Goal: Navigation & Orientation: Find specific page/section

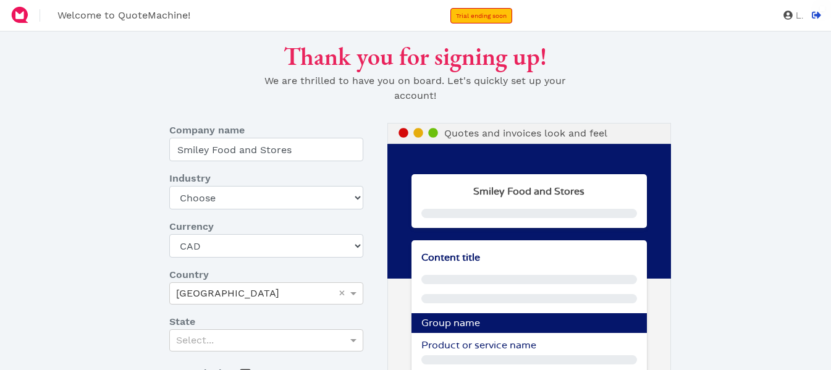
select select "CAD"
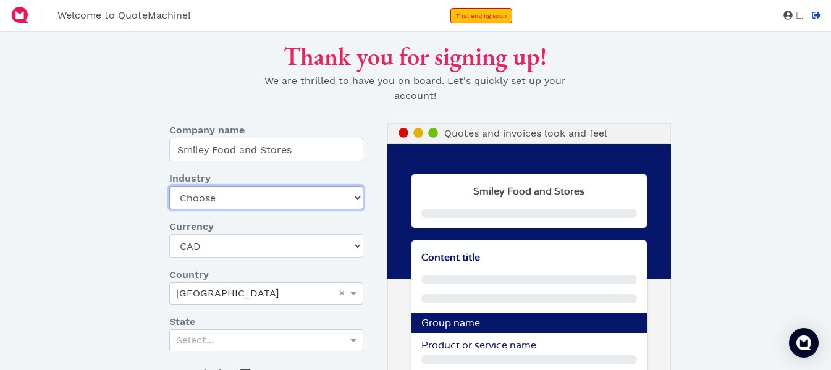
click at [298, 198] on select "Choose Art gallery Bike Books Construction (Not retail) Electronics Events Food…" at bounding box center [266, 197] width 194 height 23
select select "other-retail"
click at [169, 186] on select "Choose Art gallery Bike Books Construction (Not retail) Electronics Events Food…" at bounding box center [266, 197] width 194 height 23
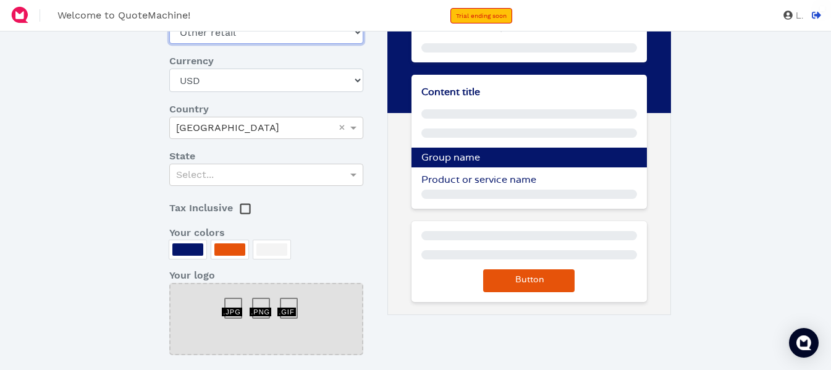
scroll to position [169, 0]
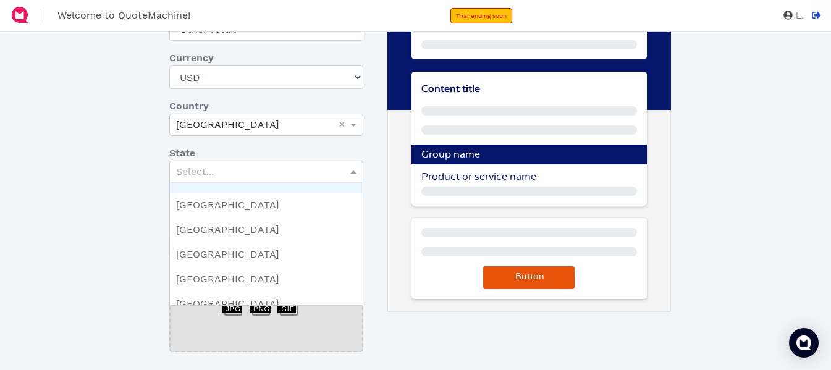
click at [330, 167] on div "Select..." at bounding box center [266, 171] width 193 height 21
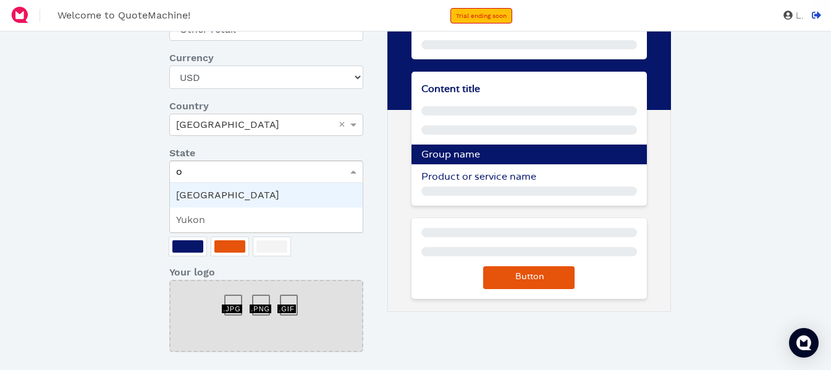
type input "on"
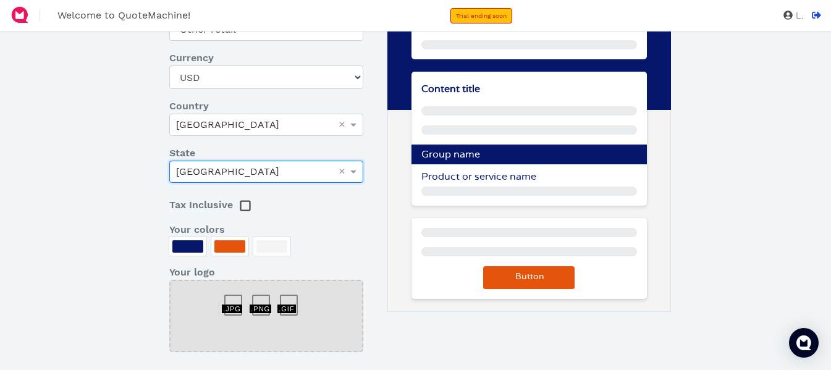
click at [229, 248] on div at bounding box center [229, 246] width 31 height 12
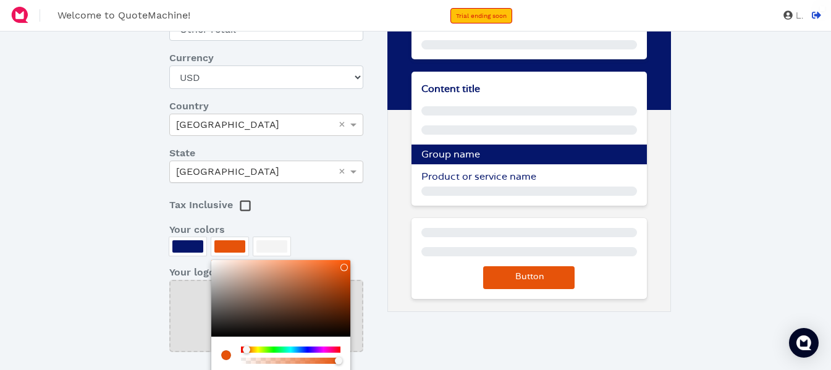
type input "#A34C20"
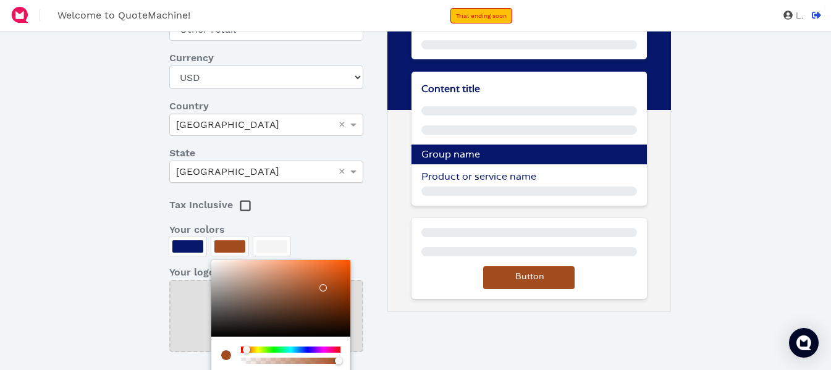
click at [322, 288] on div at bounding box center [280, 298] width 139 height 77
click at [304, 221] on div at bounding box center [415, 185] width 831 height 370
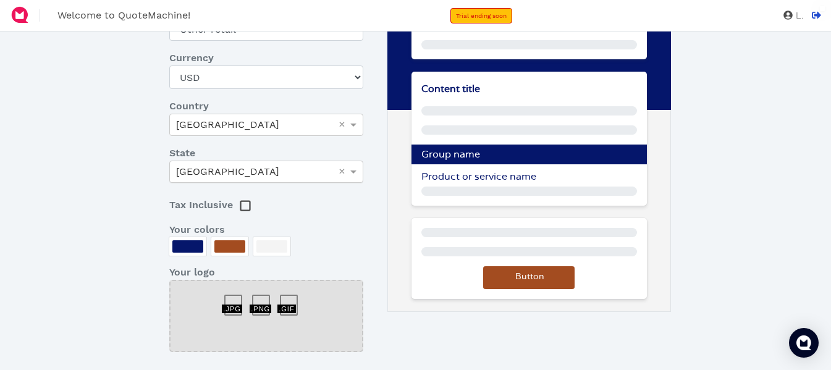
click at [232, 299] on div at bounding box center [238, 299] width 28 height 0
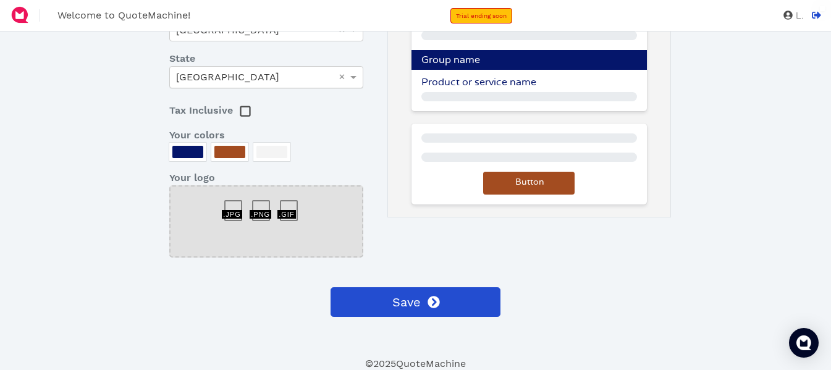
scroll to position [264, 0]
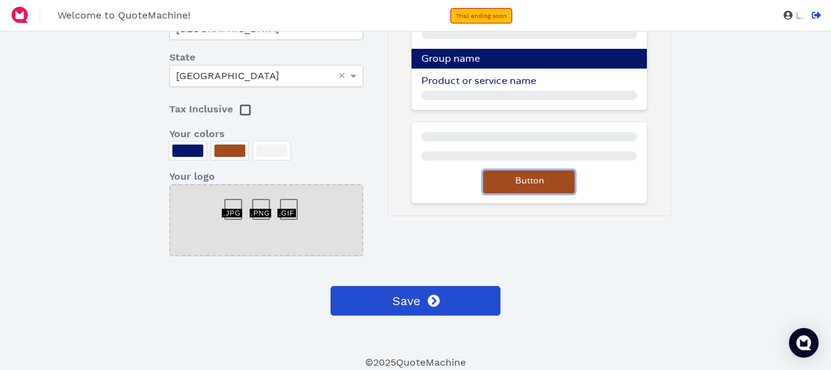
click at [536, 180] on span "Button" at bounding box center [528, 181] width 31 height 9
click at [274, 154] on div at bounding box center [271, 151] width 31 height 12
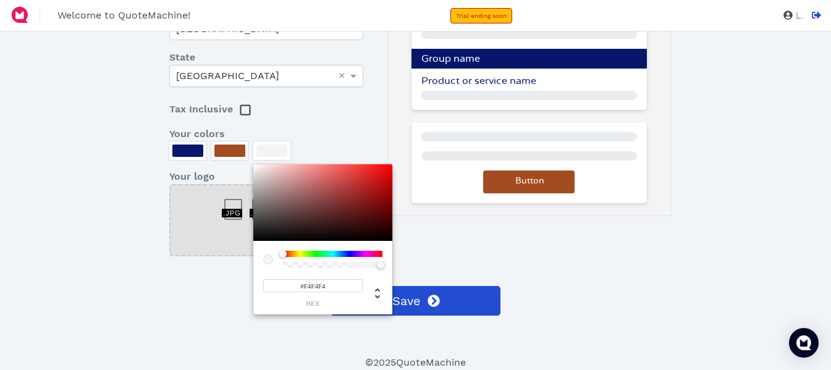
type input "#B3AAAA"
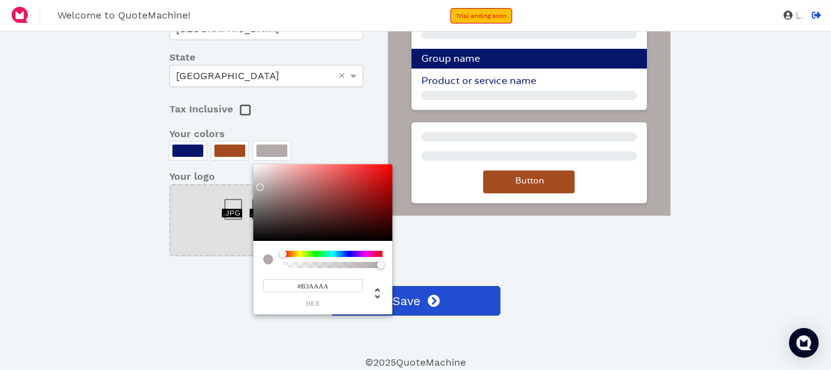
click at [260, 187] on div at bounding box center [322, 202] width 139 height 77
click at [196, 145] on div at bounding box center [415, 185] width 831 height 370
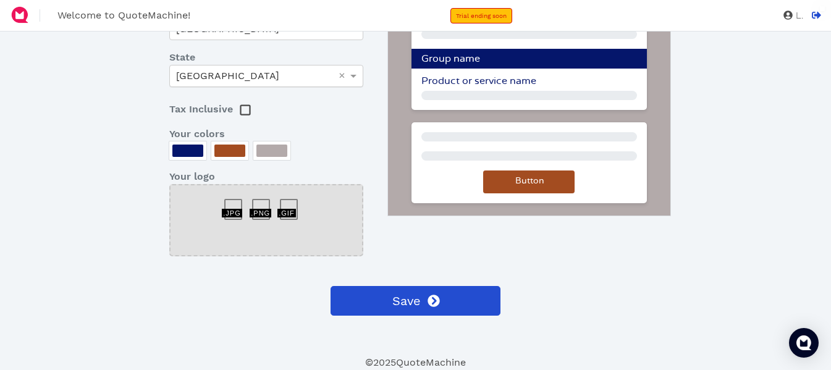
click at [235, 203] on div at bounding box center [238, 203] width 28 height 0
click at [289, 203] on div at bounding box center [294, 203] width 28 height 0
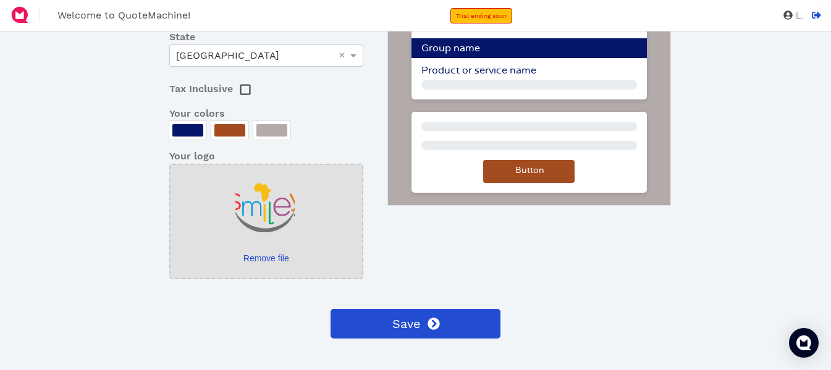
scroll to position [308, 0]
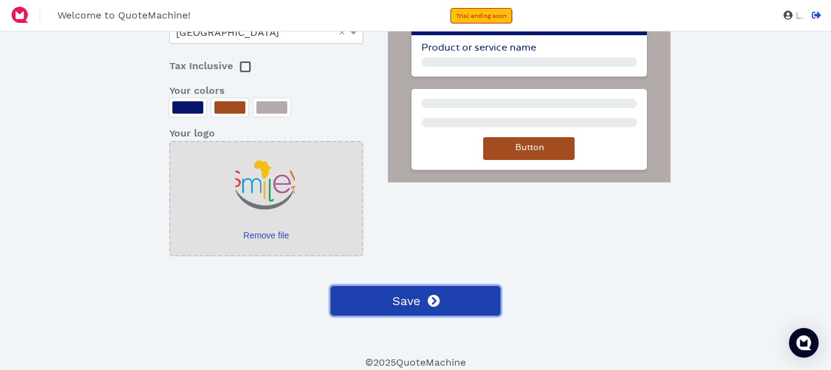
click at [459, 305] on button "Save" at bounding box center [415, 301] width 170 height 30
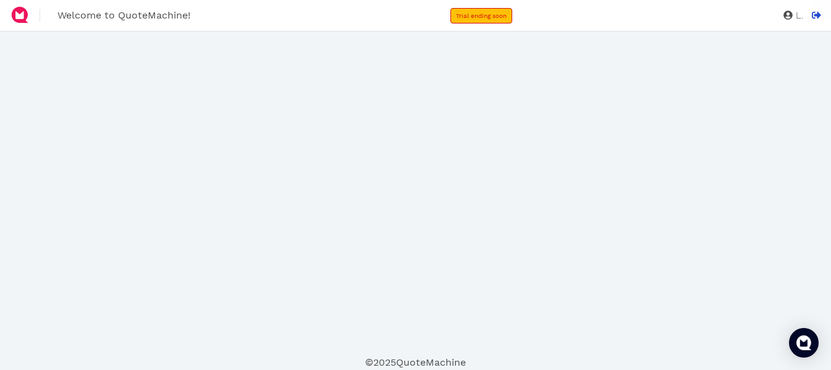
scroll to position [0, 0]
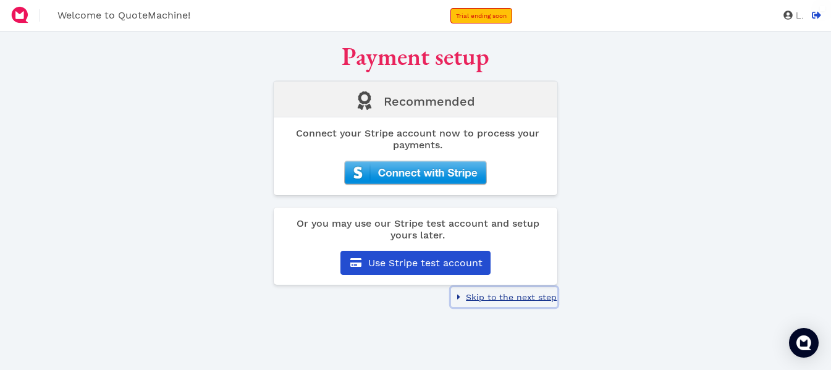
click at [486, 295] on span "Skip to the next step" at bounding box center [510, 297] width 93 height 10
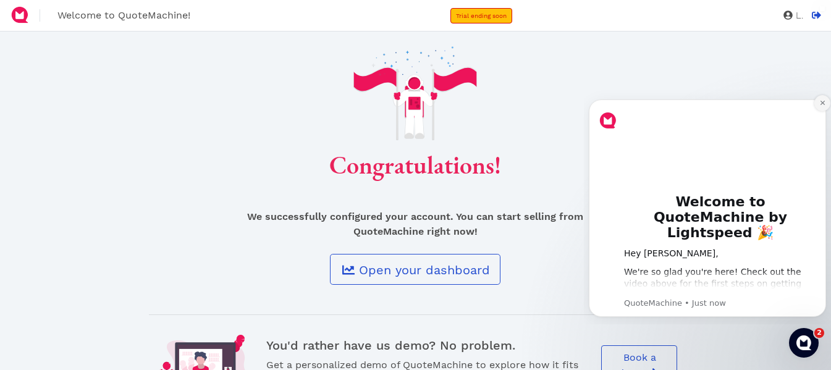
click at [824, 99] on button "Dismiss notification" at bounding box center [822, 103] width 16 height 16
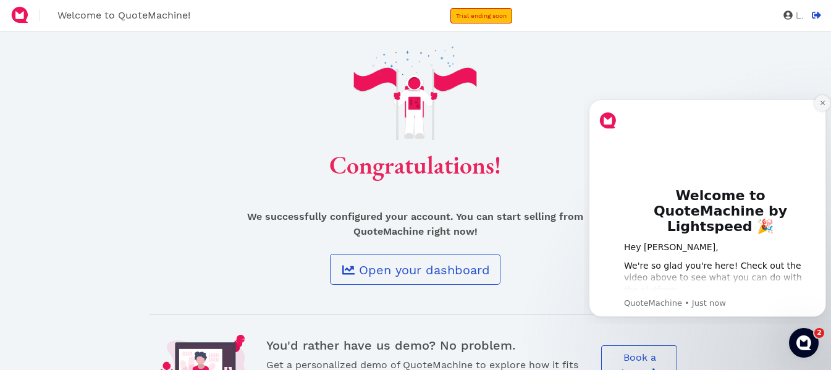
click at [823, 106] on icon "Dismiss notification" at bounding box center [822, 102] width 7 height 7
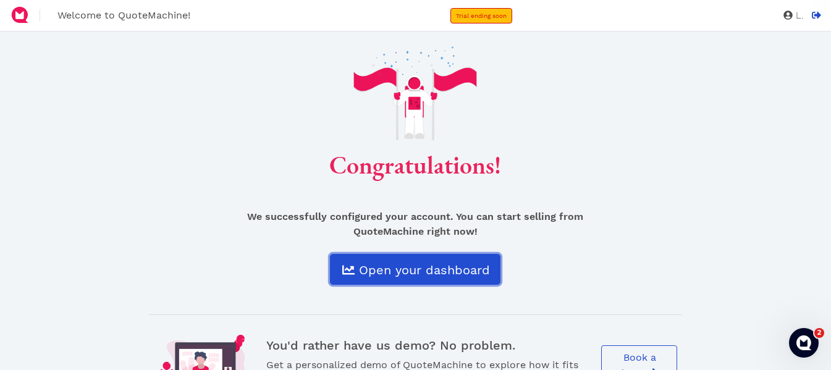
click at [453, 269] on span "Open your dashboard" at bounding box center [423, 270] width 133 height 15
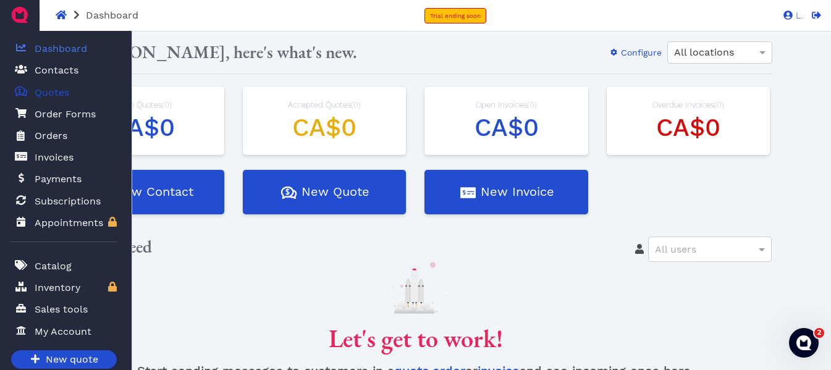
click at [41, 96] on span "Quotes" at bounding box center [52, 92] width 35 height 15
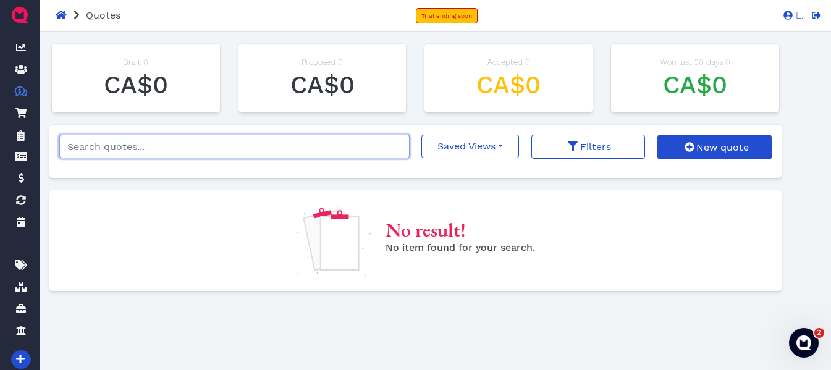
click at [326, 146] on input "search" at bounding box center [234, 146] width 350 height 23
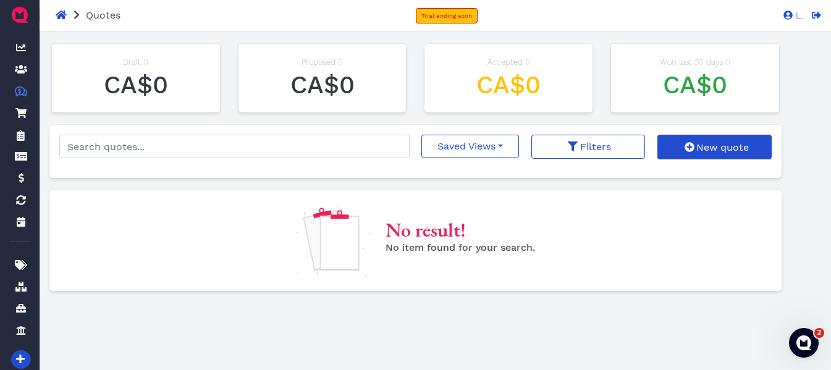
click at [74, 14] on icon at bounding box center [77, 15] width 6 height 10
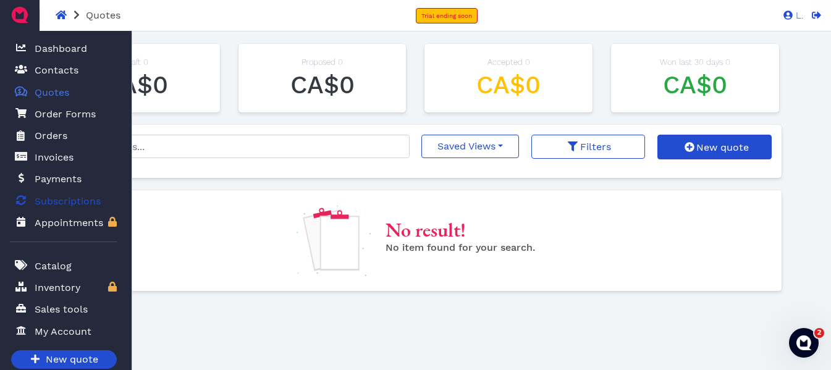
click at [80, 194] on span "Subscriptions" at bounding box center [68, 201] width 66 height 15
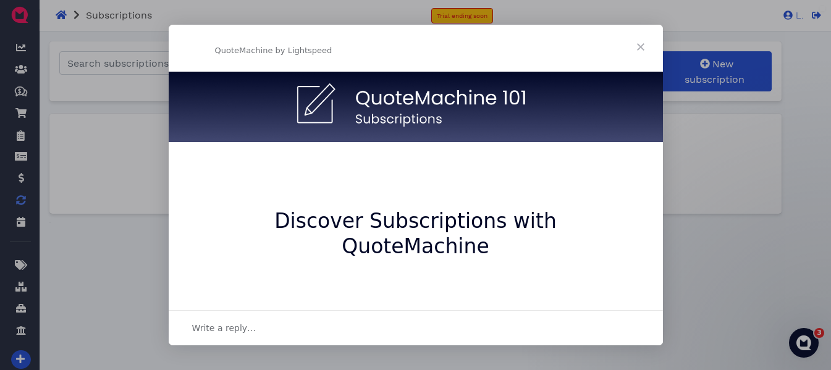
click at [639, 51] on span "Close" at bounding box center [640, 47] width 44 height 44
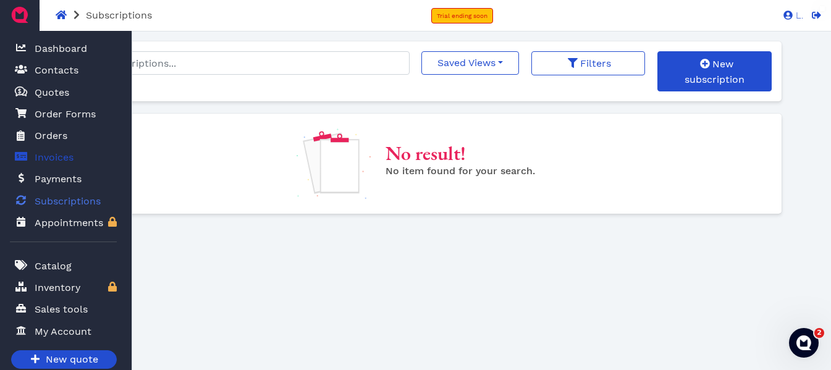
click at [53, 159] on span "Invoices" at bounding box center [54, 157] width 39 height 15
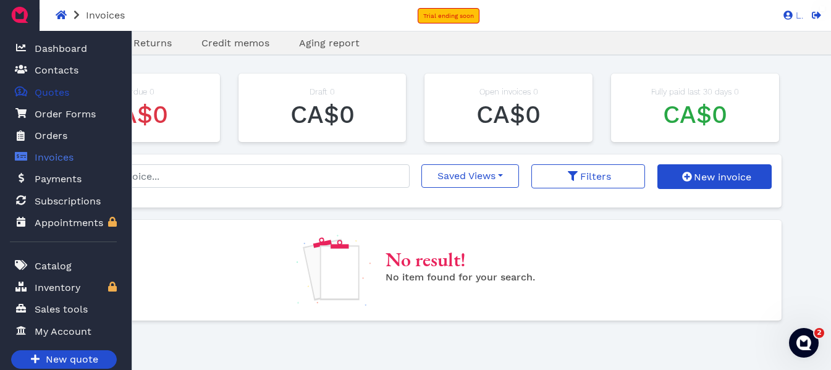
click at [51, 95] on span "Quotes" at bounding box center [52, 92] width 35 height 15
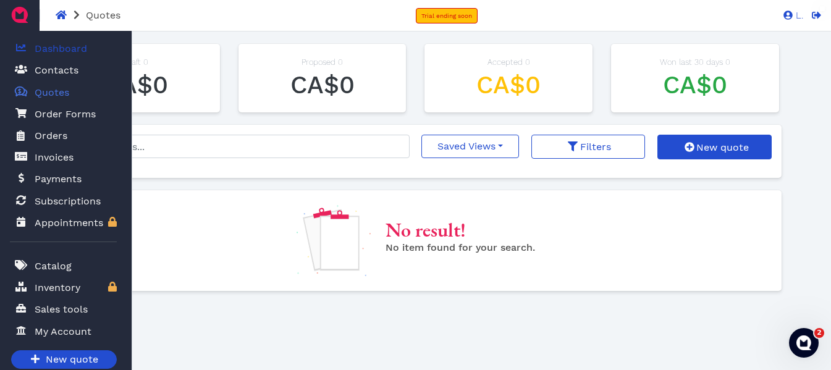
click at [67, 46] on span "Dashboard" at bounding box center [61, 48] width 53 height 15
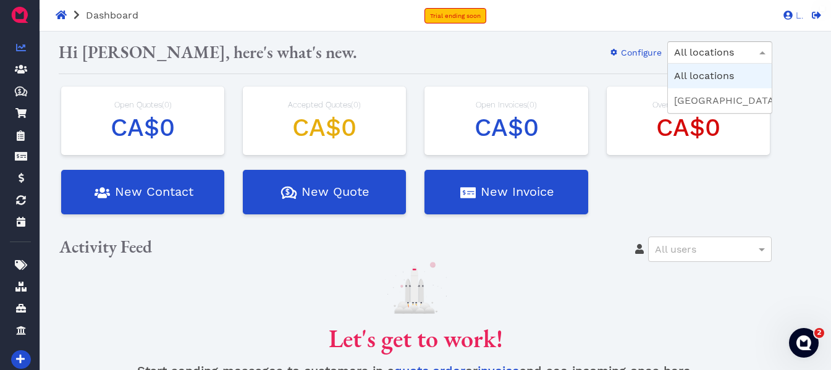
click at [707, 48] on span "All locations" at bounding box center [704, 52] width 60 height 12
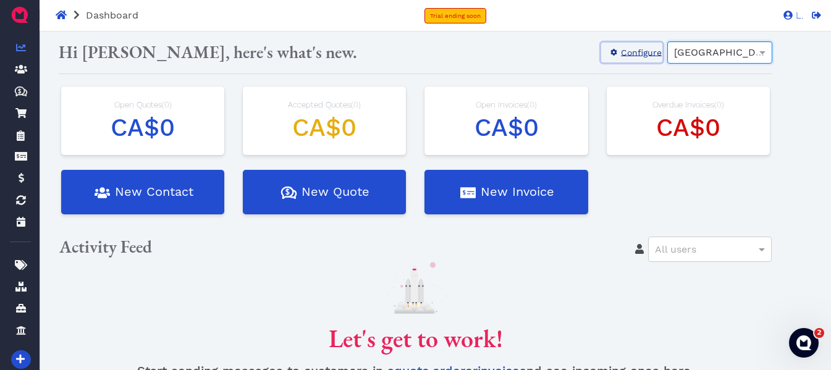
click at [618, 49] on span at bounding box center [613, 53] width 12 height 11
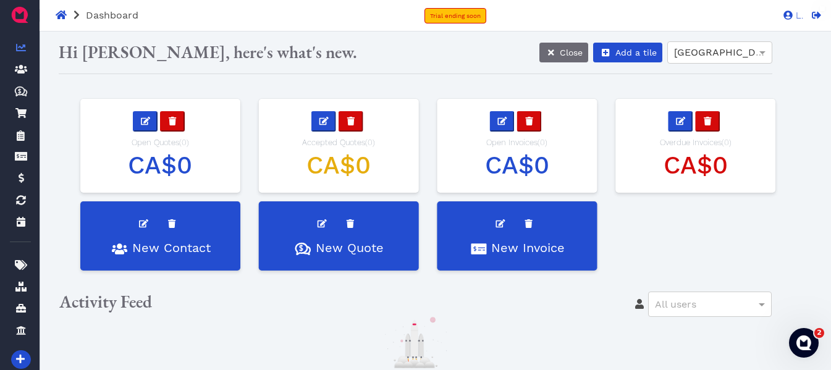
click at [677, 240] on div "New Contact Quotes Created with Sketch. $ New Quote New Invoice" at bounding box center [415, 235] width 713 height 93
click at [563, 51] on span "Close" at bounding box center [571, 53] width 23 height 10
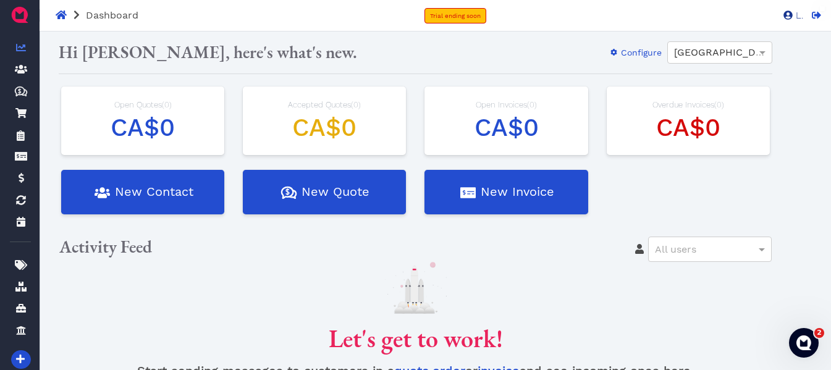
click at [788, 15] on icon at bounding box center [787, 15] width 9 height 9
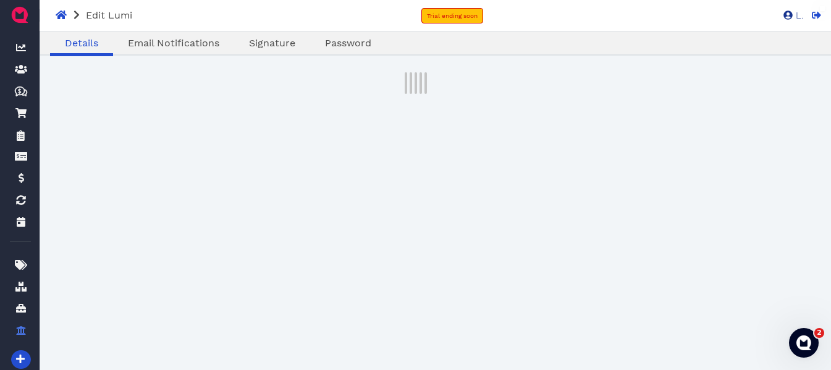
select select "admin"
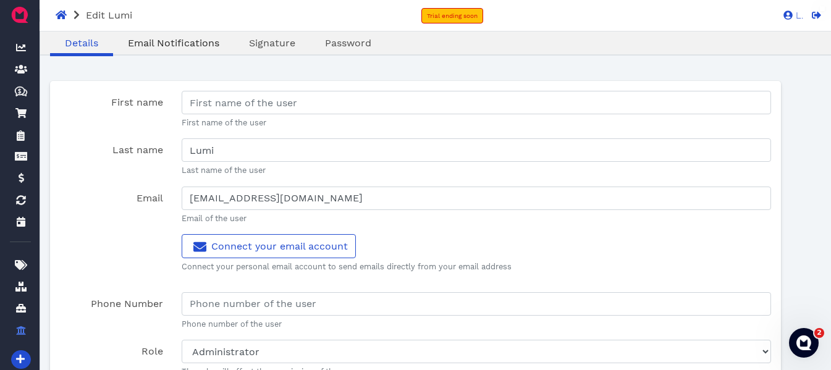
click at [177, 40] on span "Email Notifications" at bounding box center [173, 43] width 91 height 12
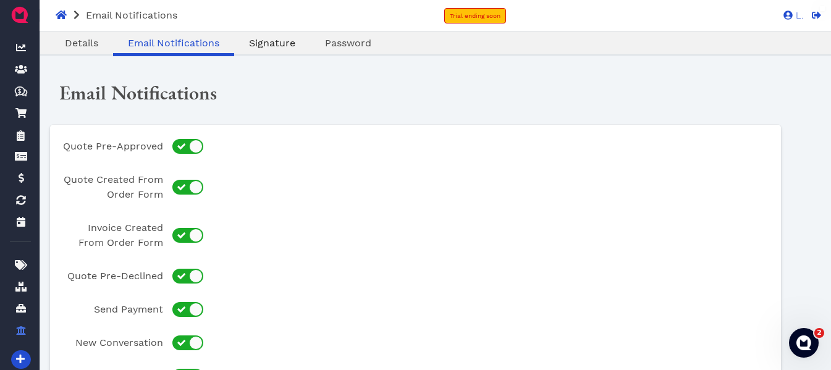
click at [285, 43] on span "Signature" at bounding box center [272, 43] width 46 height 12
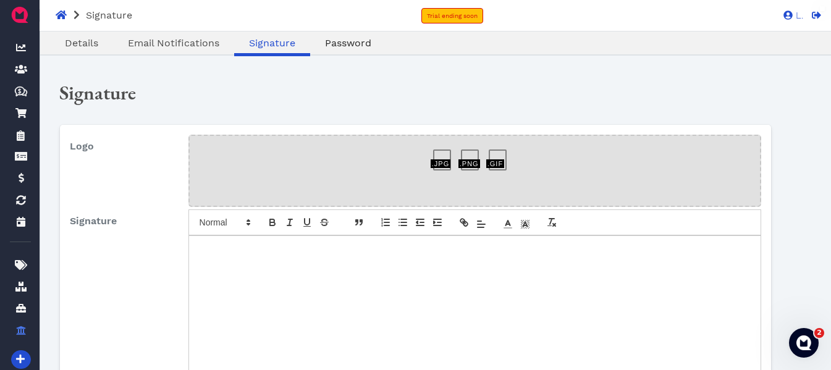
click at [340, 42] on span "Password" at bounding box center [348, 43] width 46 height 12
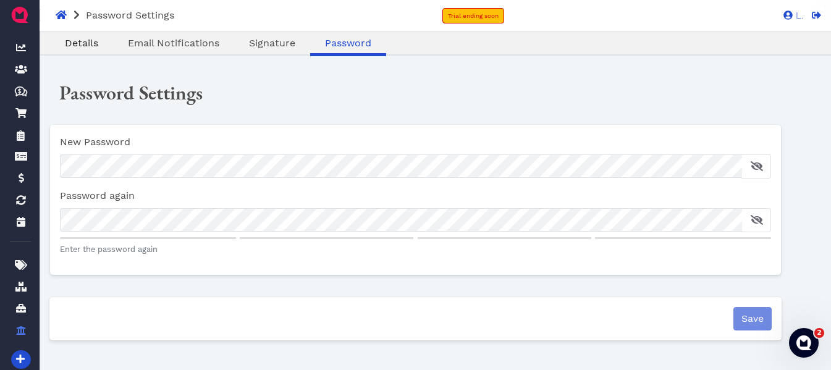
click at [75, 44] on span "Details" at bounding box center [81, 43] width 33 height 12
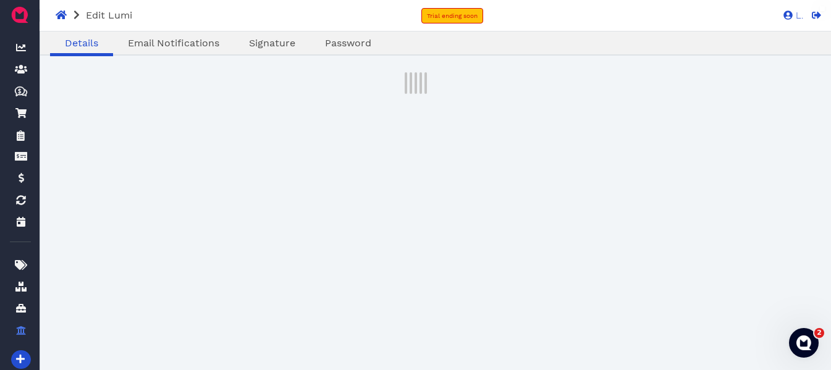
select select "admin"
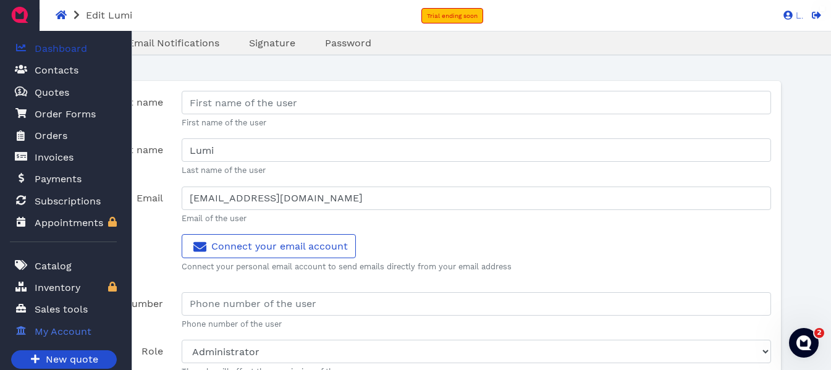
click at [49, 46] on span "Dashboard" at bounding box center [61, 48] width 53 height 15
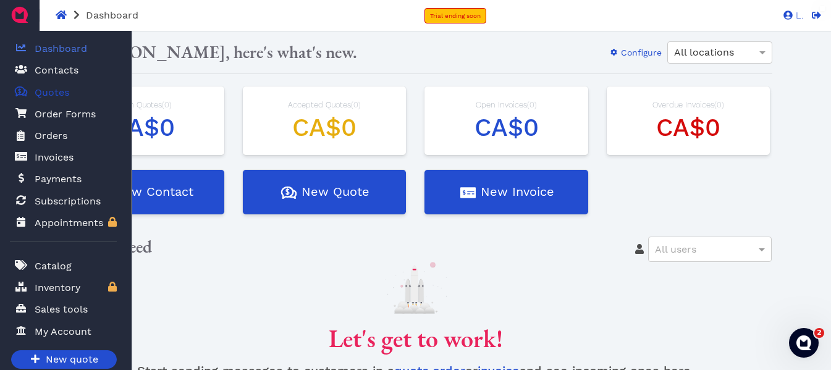
click at [56, 93] on span "Quotes" at bounding box center [52, 92] width 35 height 15
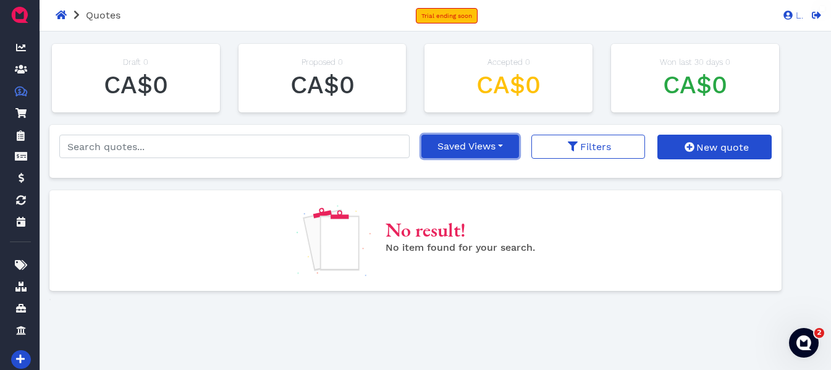
click at [477, 150] on button "Saved Views" at bounding box center [470, 146] width 98 height 23
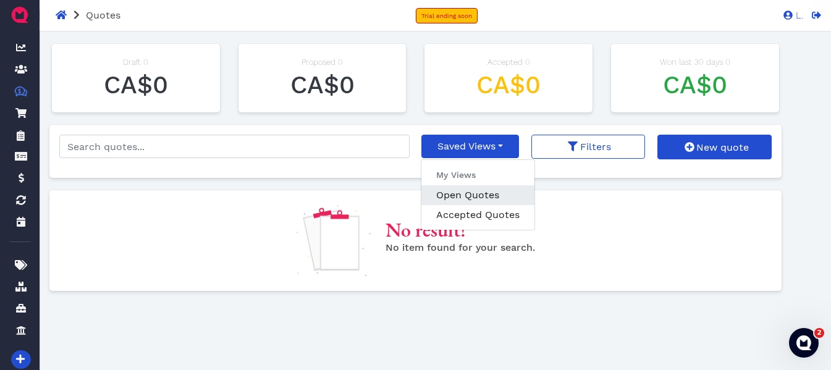
click at [477, 200] on link "Open Quotes" at bounding box center [477, 195] width 113 height 20
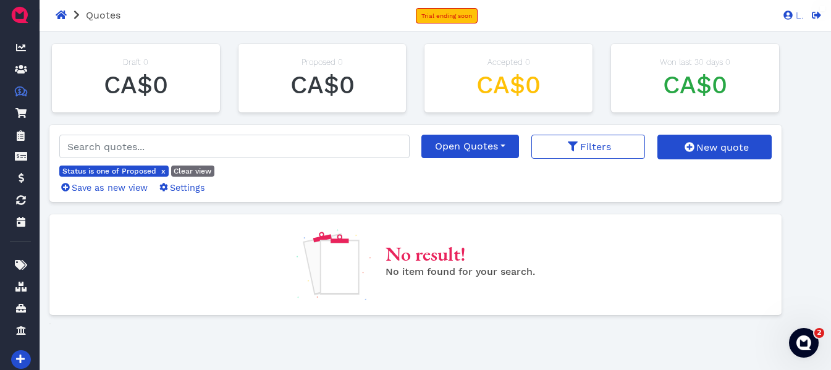
click at [822, 14] on div "Quotes Trial ending soon L. L" at bounding box center [415, 15] width 831 height 31
click at [815, 16] on icon at bounding box center [816, 15] width 9 height 7
